Goal: Information Seeking & Learning: Learn about a topic

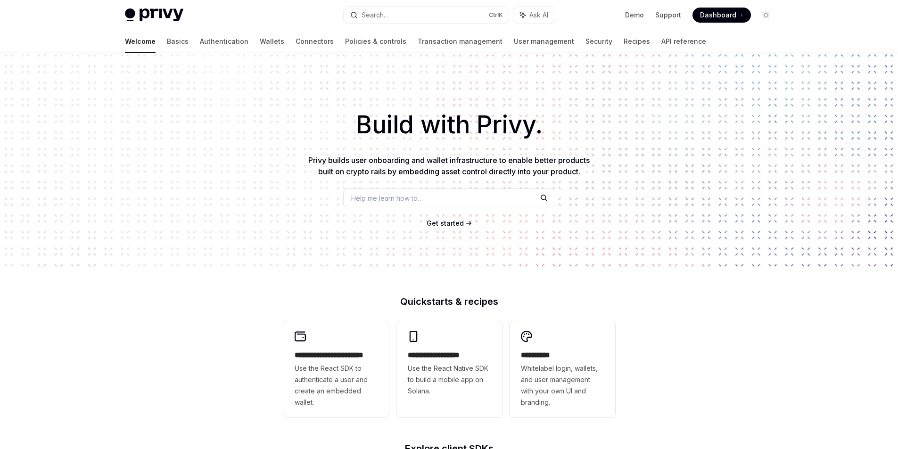
click at [433, 194] on div "Help me learn how to…" at bounding box center [449, 198] width 212 height 19
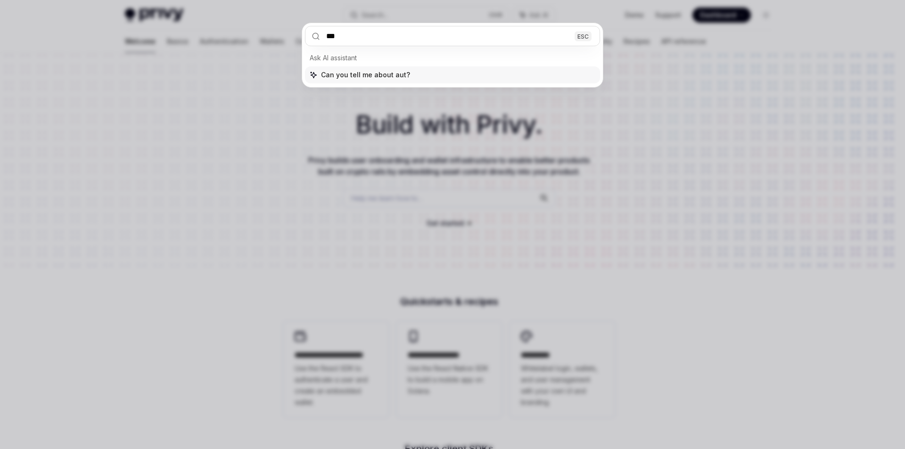
type input "****"
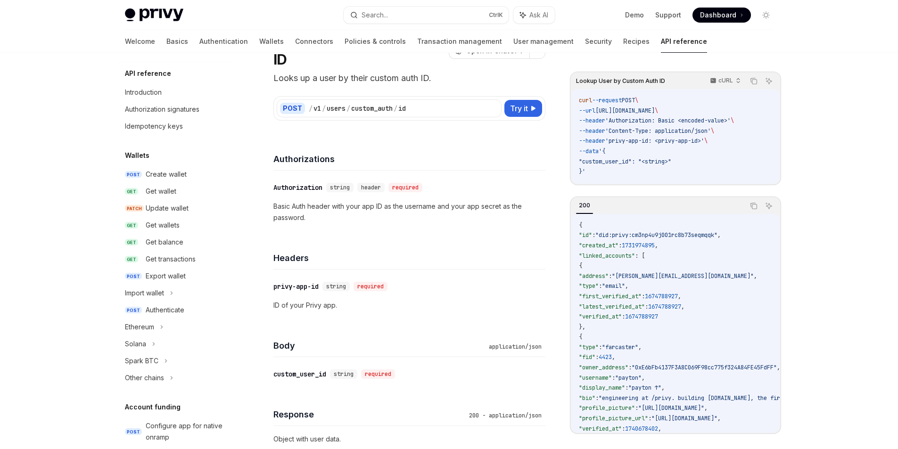
scroll to position [724, 0]
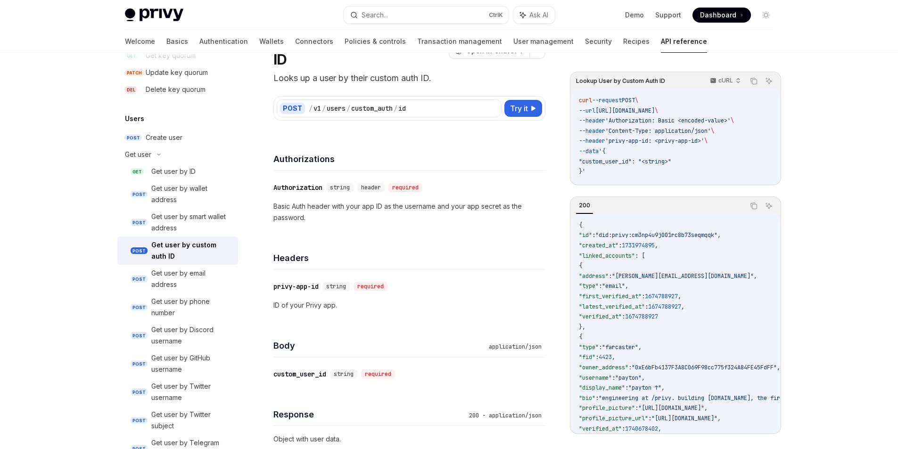
type textarea "*"
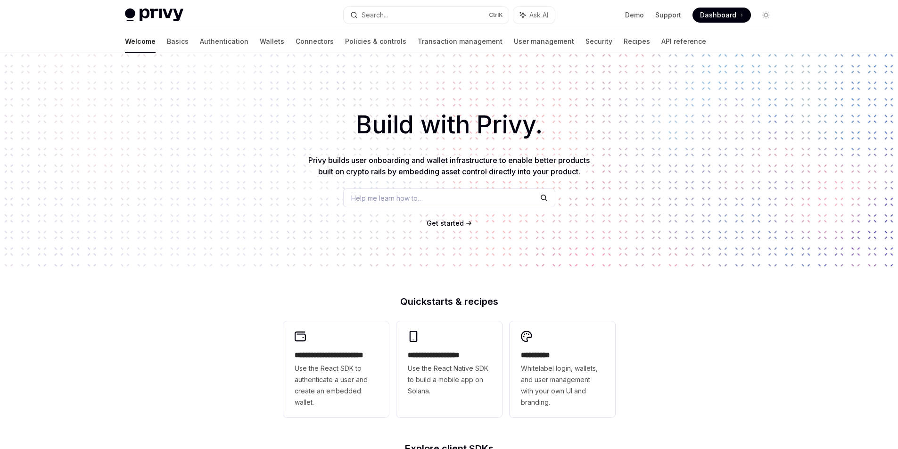
click at [453, 191] on div "Help me learn how to…" at bounding box center [449, 198] width 212 height 19
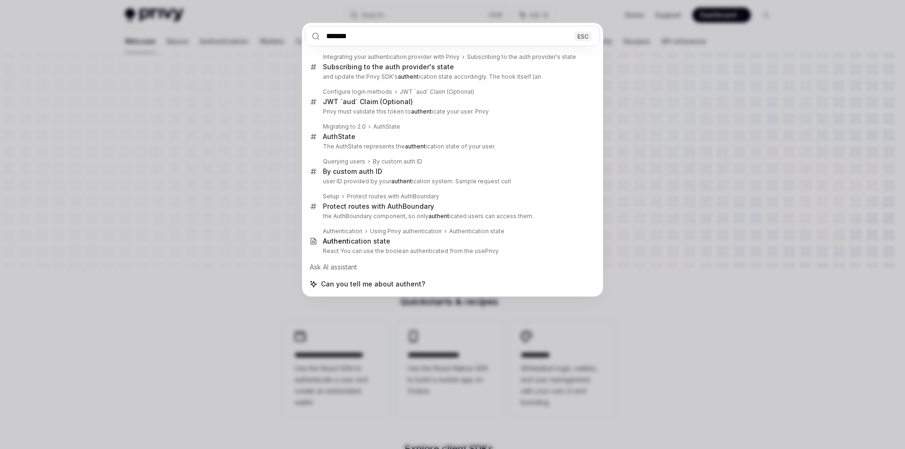
type input "*******"
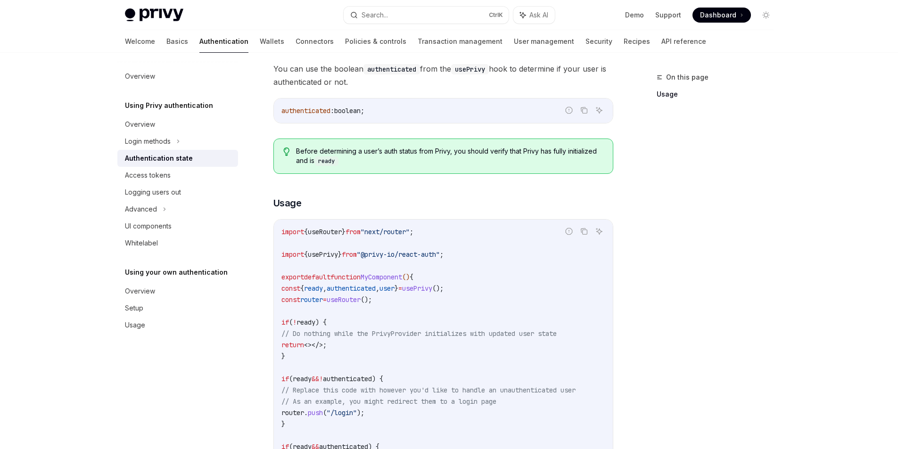
scroll to position [100, 0]
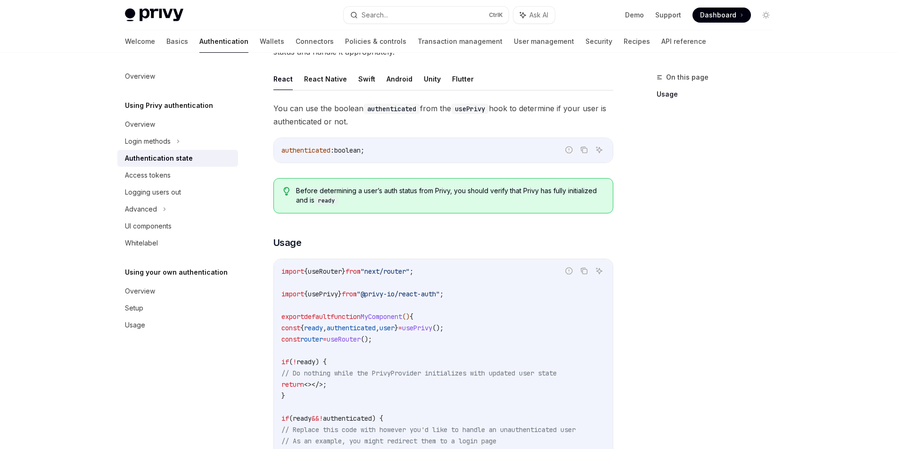
click at [161, 109] on h5 "Using Privy authentication" at bounding box center [169, 105] width 88 height 11
click at [156, 104] on h5 "Using Privy authentication" at bounding box center [169, 105] width 88 height 11
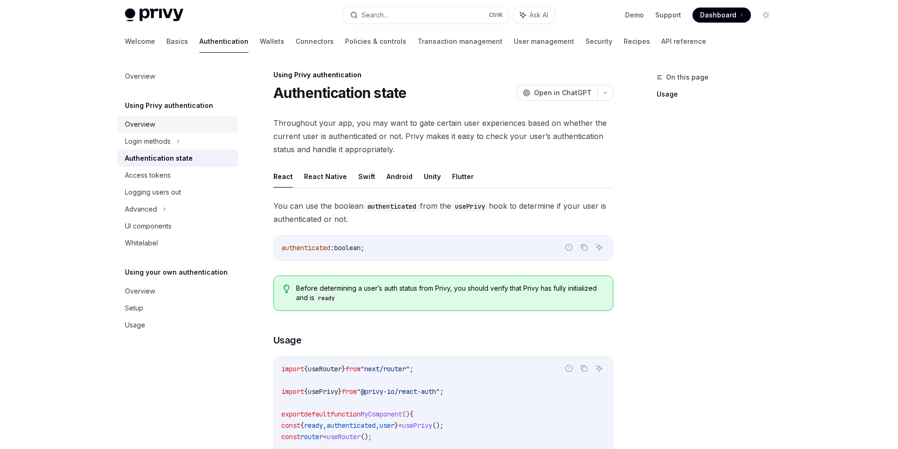
scroll to position [0, 0]
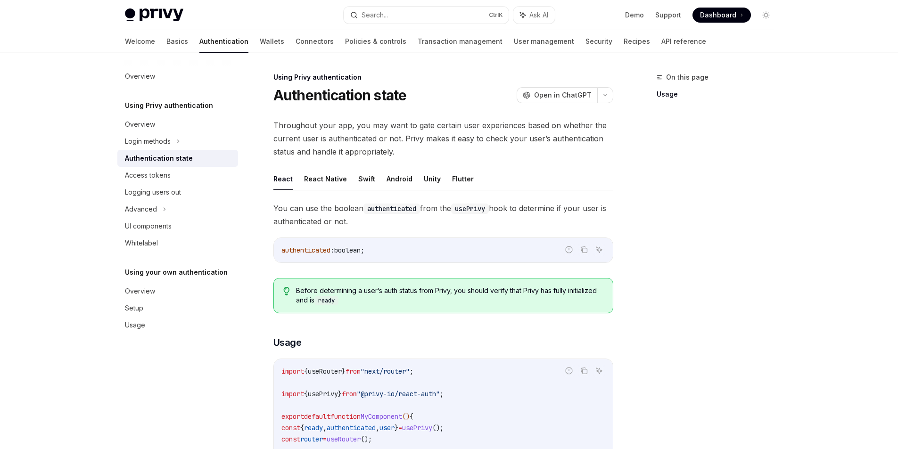
click at [199, 33] on link "Authentication" at bounding box center [223, 41] width 49 height 23
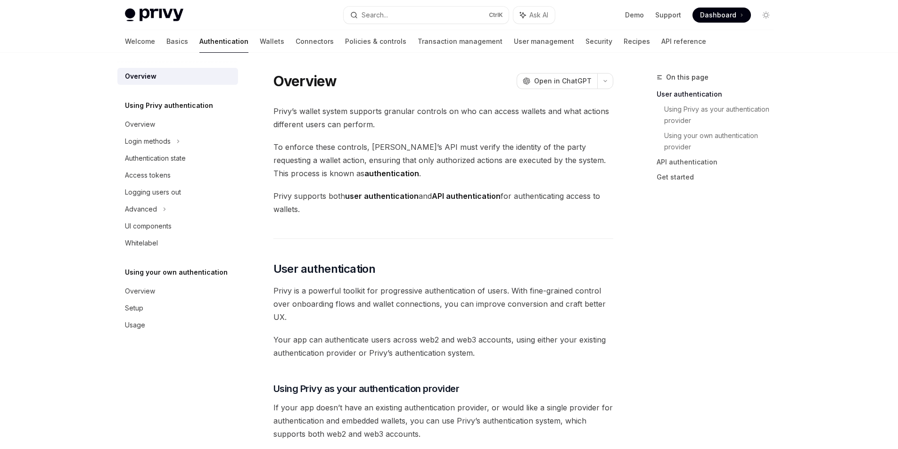
click at [199, 40] on link "Authentication" at bounding box center [223, 41] width 49 height 23
type textarea "*"
click at [562, 82] on span "Open in ChatGPT" at bounding box center [563, 80] width 58 height 9
